Goal: Information Seeking & Learning: Learn about a topic

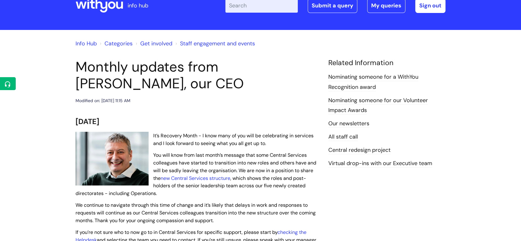
scroll to position [68, 0]
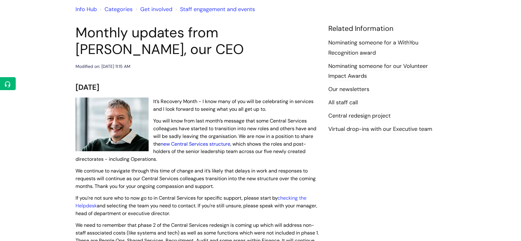
click at [180, 141] on link "new Central Services structure" at bounding box center [195, 143] width 70 height 6
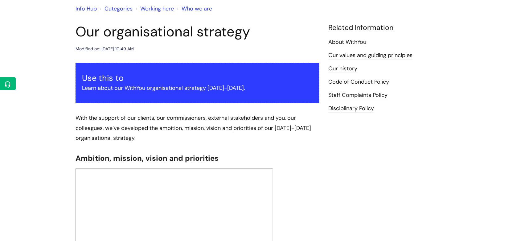
scroll to position [68, 0]
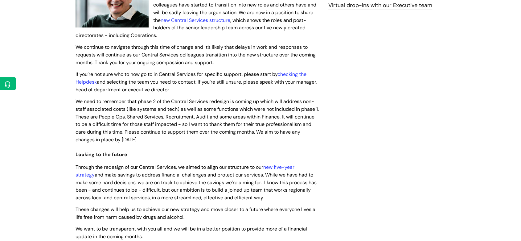
scroll to position [205, 0]
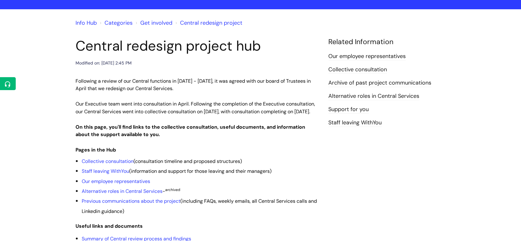
scroll to position [68, 0]
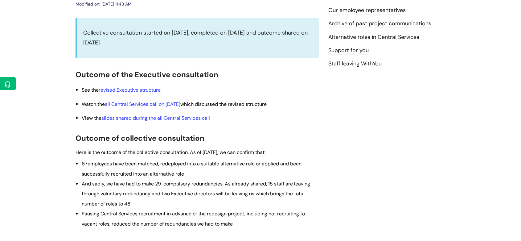
scroll to position [137, 0]
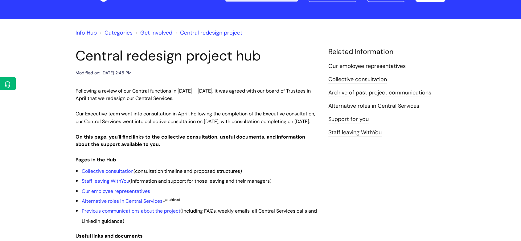
scroll to position [34, 0]
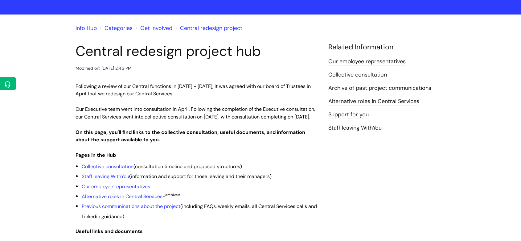
click at [211, 78] on article "Central redesign project hub Modified on: Wed, 30 Jul, 2025 at 2:45 PM Followin…" at bounding box center [196, 203] width 243 height 321
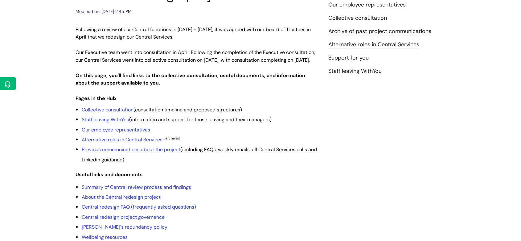
scroll to position [103, 0]
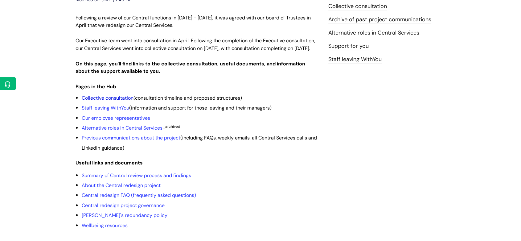
click at [122, 101] on link "Collective consultation" at bounding box center [108, 98] width 52 height 6
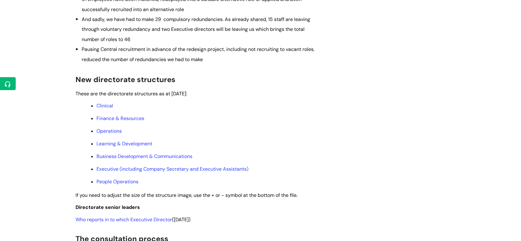
scroll to position [308, 0]
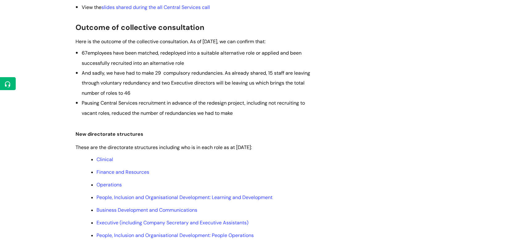
scroll to position [239, 0]
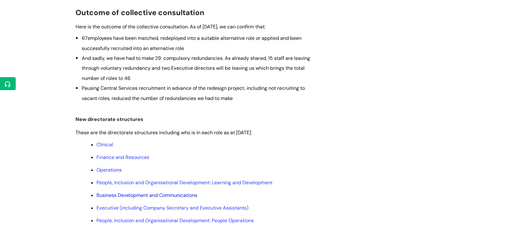
click at [155, 195] on link "Business Development and Communications" at bounding box center [146, 195] width 101 height 6
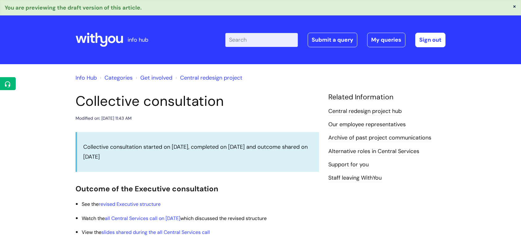
scroll to position [239, 0]
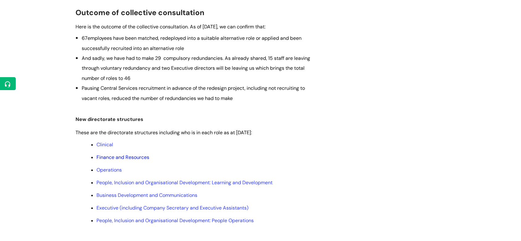
click at [112, 157] on link "Finance and Resources" at bounding box center [122, 157] width 53 height 6
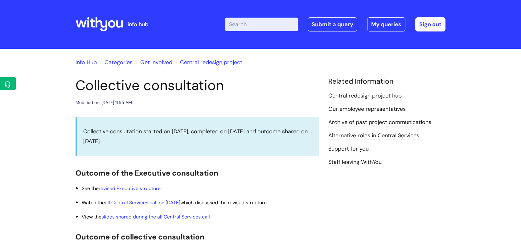
scroll to position [224, 0]
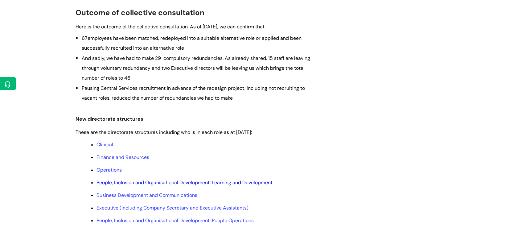
click at [173, 182] on link "People, Inclusion and Organisational Development: Learning and Development" at bounding box center [184, 182] width 176 height 6
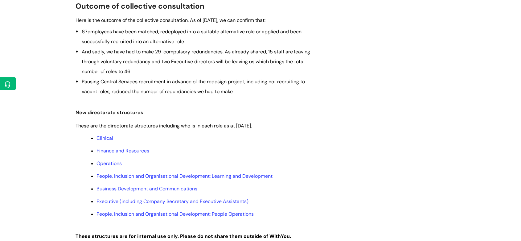
scroll to position [239, 0]
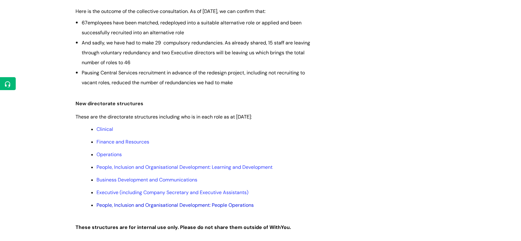
click at [157, 207] on link "People, Inclusion and Organisational Development: People Operations" at bounding box center [174, 204] width 157 height 6
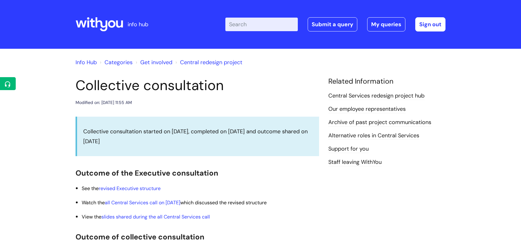
scroll to position [239, 0]
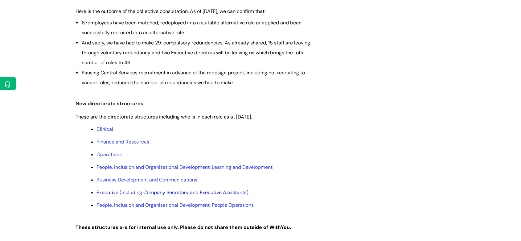
click at [194, 194] on link "Executive (including Company Secretary and Executive Assistants)" at bounding box center [172, 192] width 152 height 6
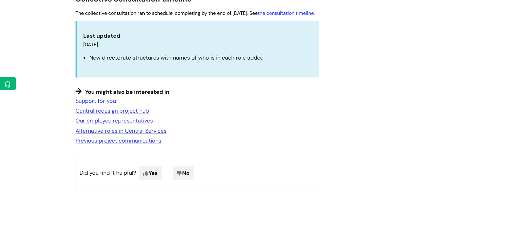
scroll to position [616, 0]
